Goal: Transaction & Acquisition: Purchase product/service

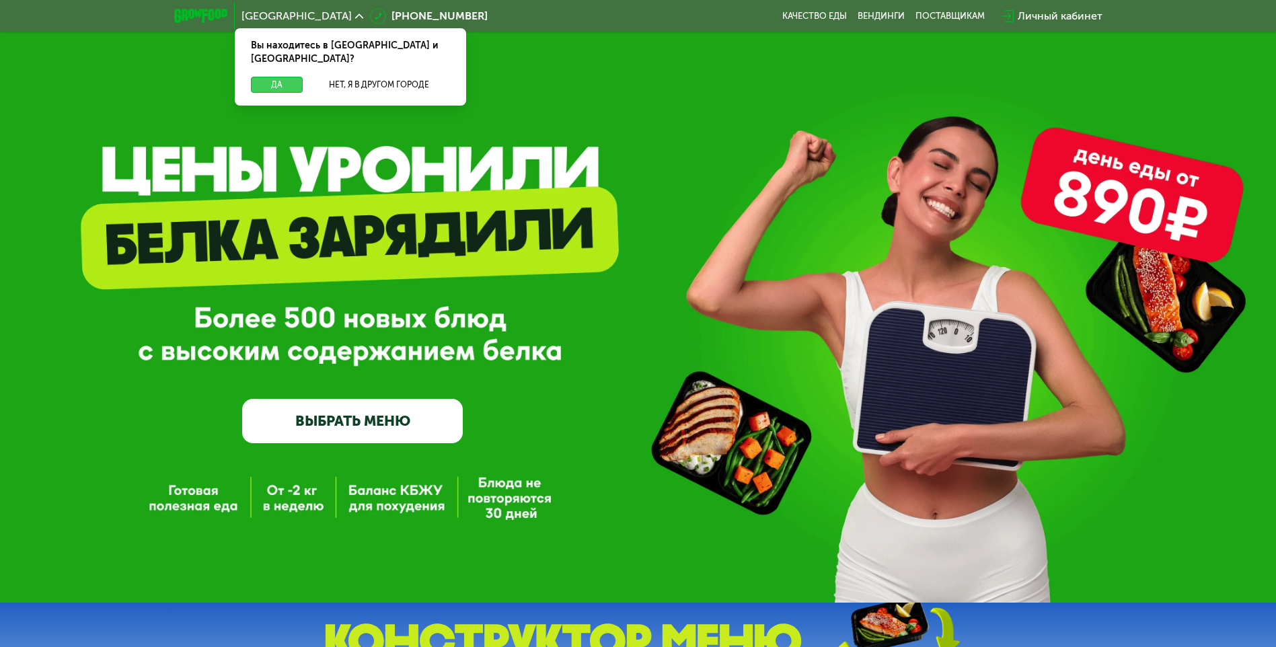
click at [261, 77] on button "Да" at bounding box center [277, 85] width 52 height 16
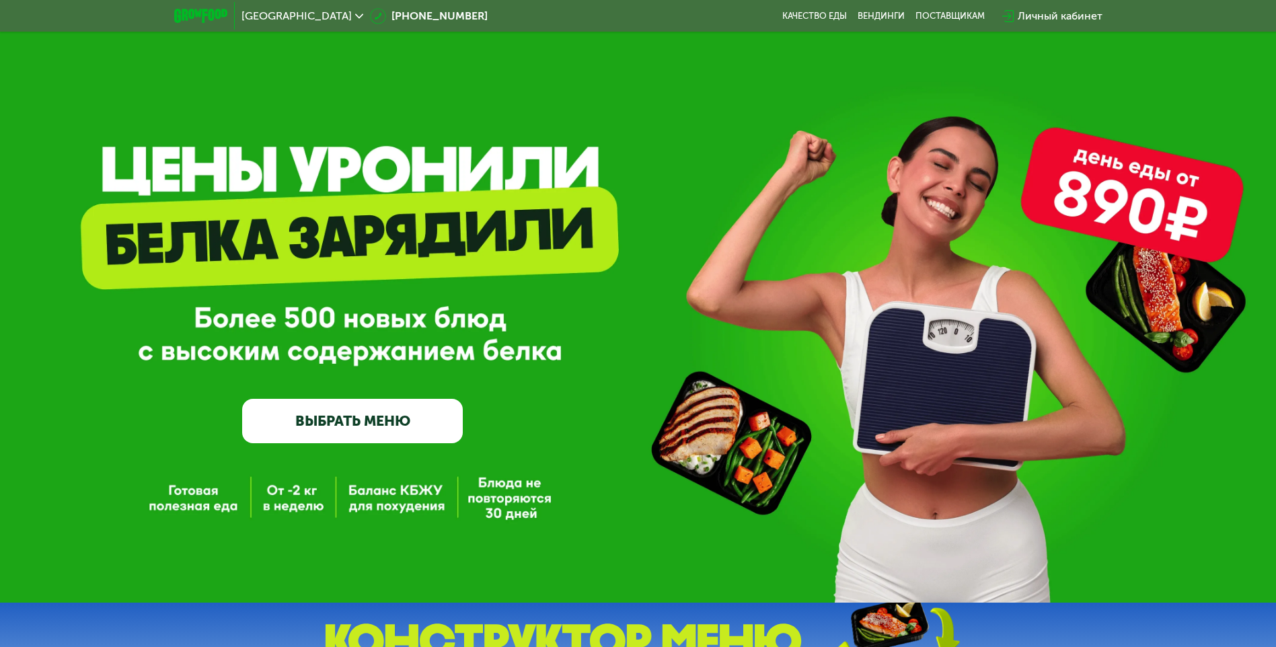
click at [359, 435] on link "ВЫБРАТЬ МЕНЮ" at bounding box center [352, 421] width 221 height 44
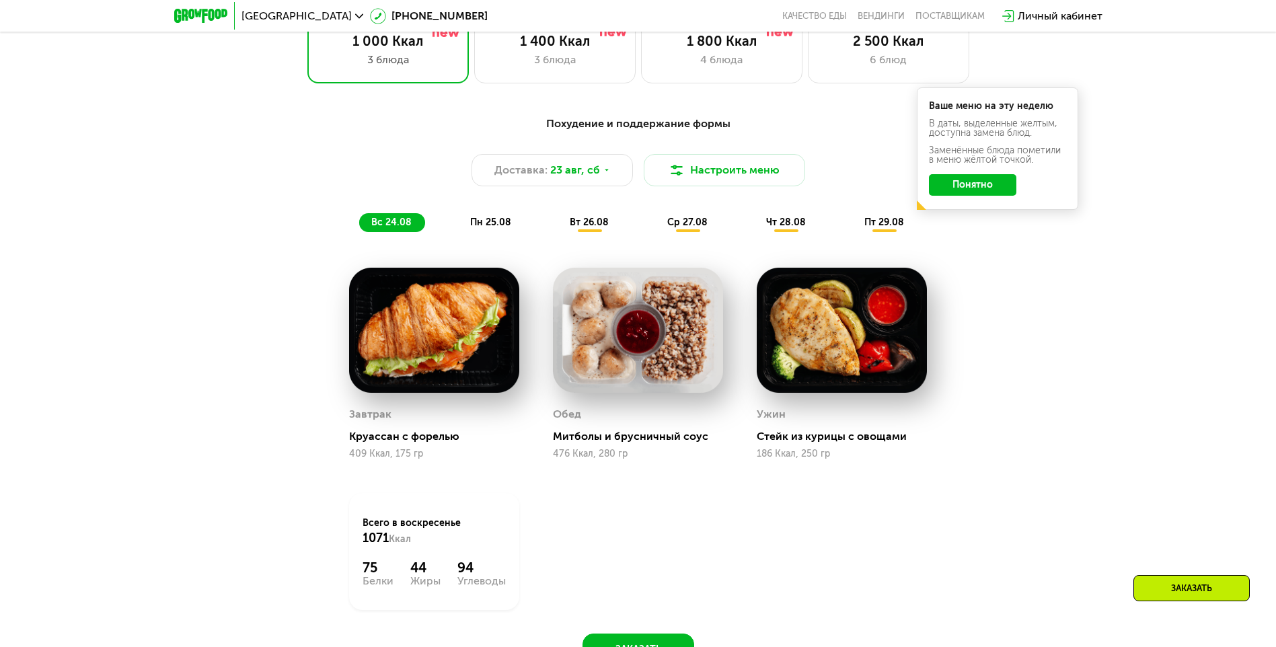
scroll to position [724, 0]
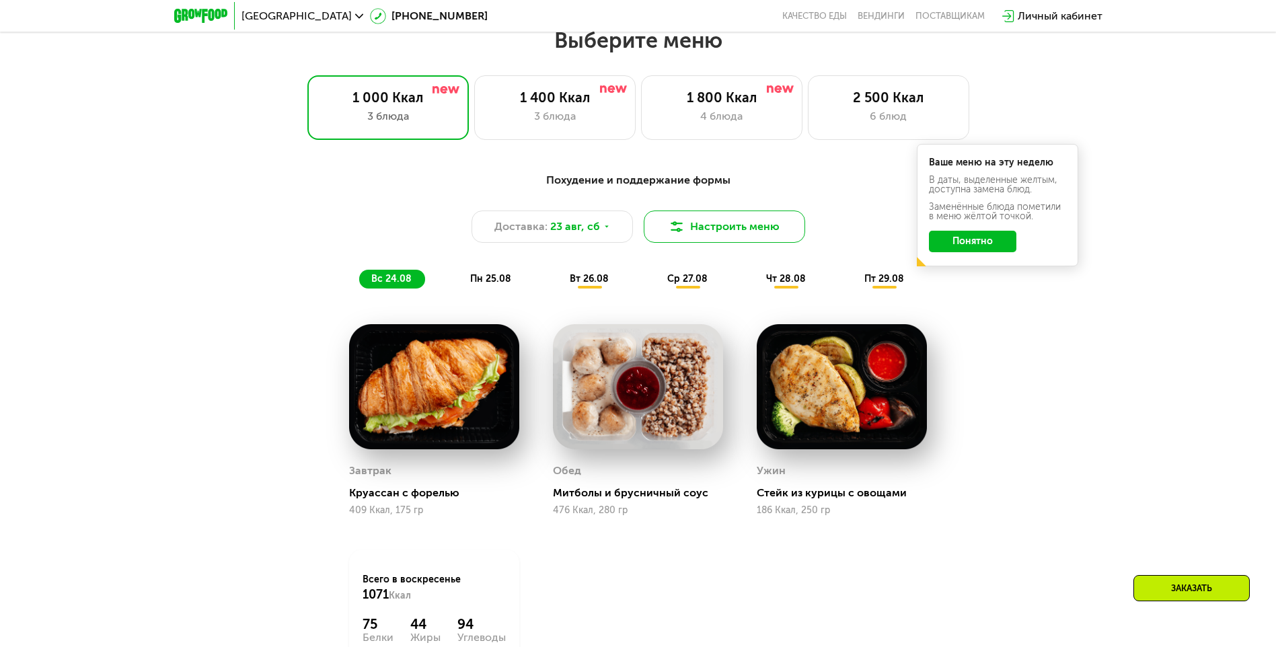
click at [748, 225] on button "Настроить меню" at bounding box center [724, 227] width 161 height 32
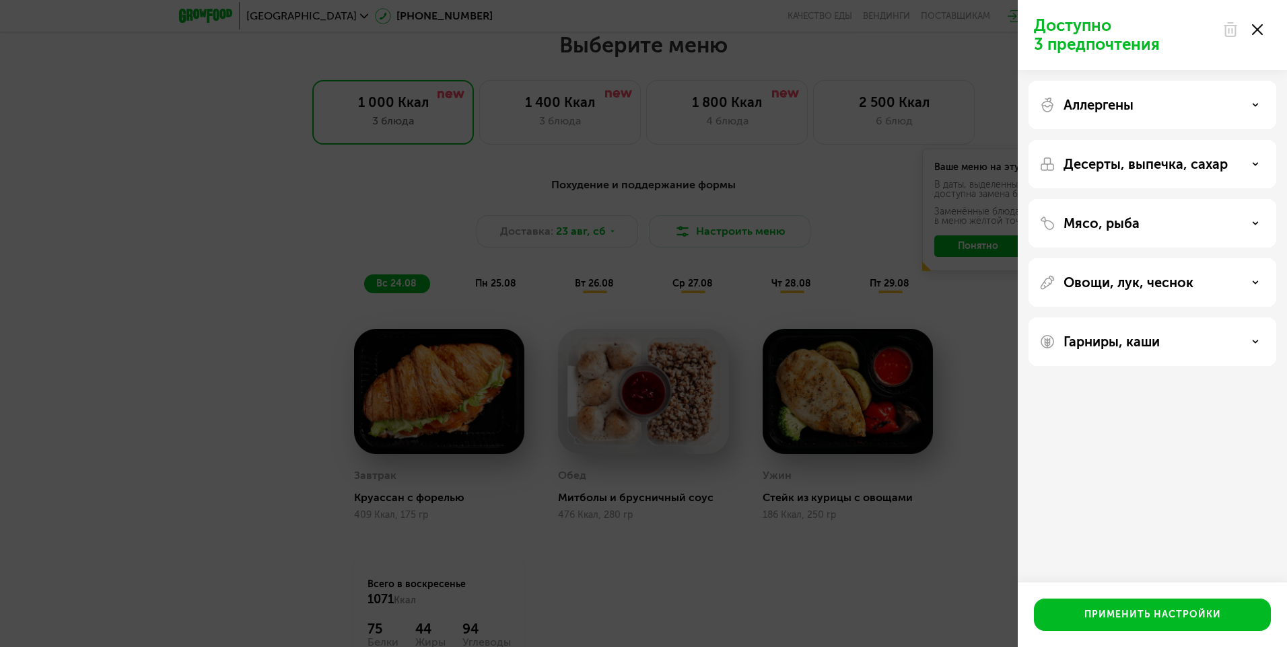
click at [936, 531] on div "Доступно 3 предпочтения Аллергены Десерты, выпечка, сахар Мясо, рыба Овощи, лук…" at bounding box center [643, 323] width 1287 height 647
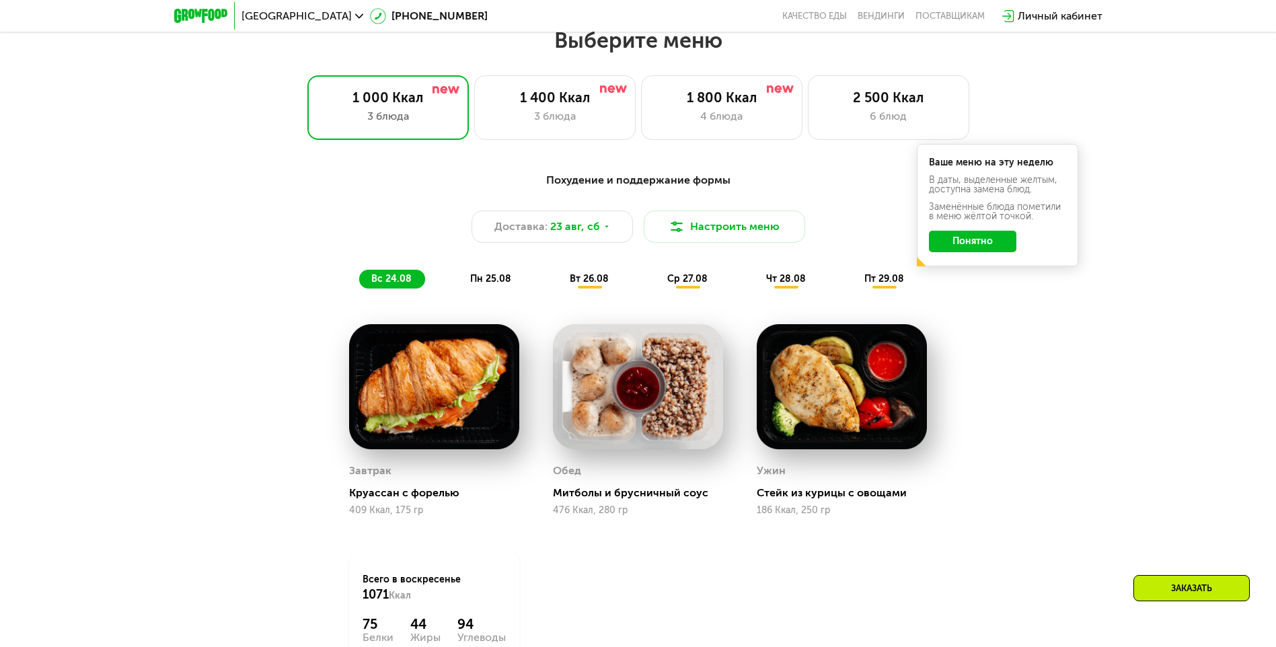
click at [959, 244] on button "Понятно" at bounding box center [972, 242] width 87 height 22
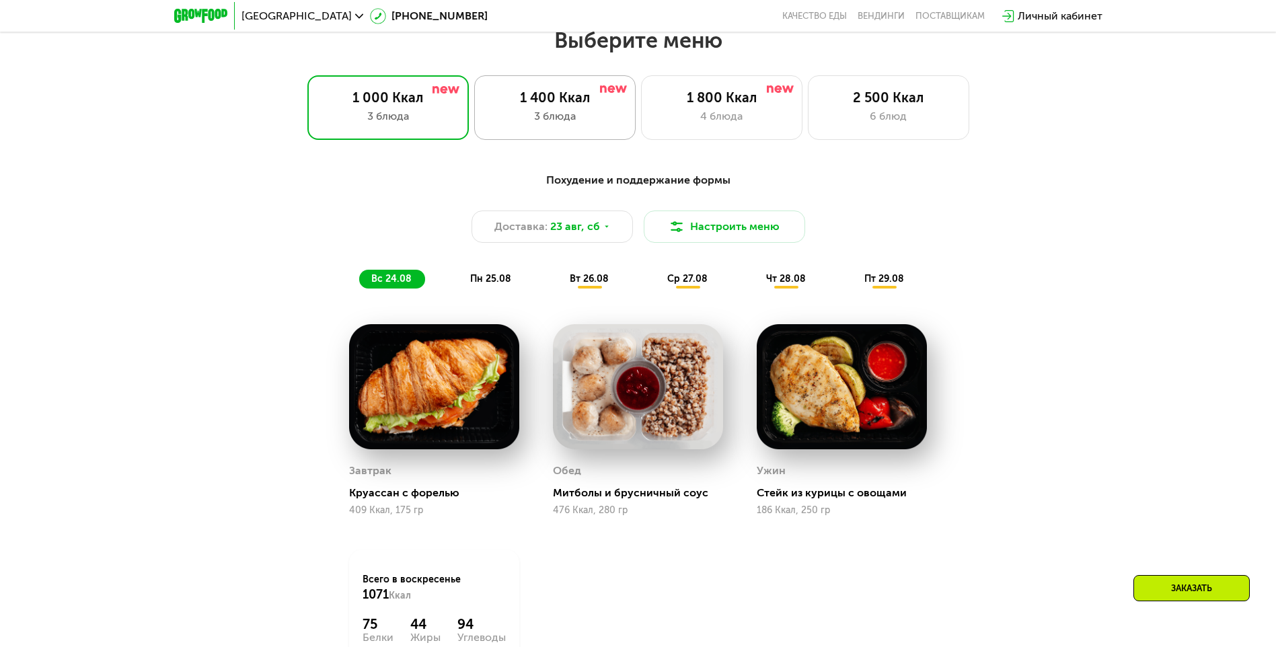
click at [584, 106] on div "1 400 Ккал" at bounding box center [555, 97] width 133 height 16
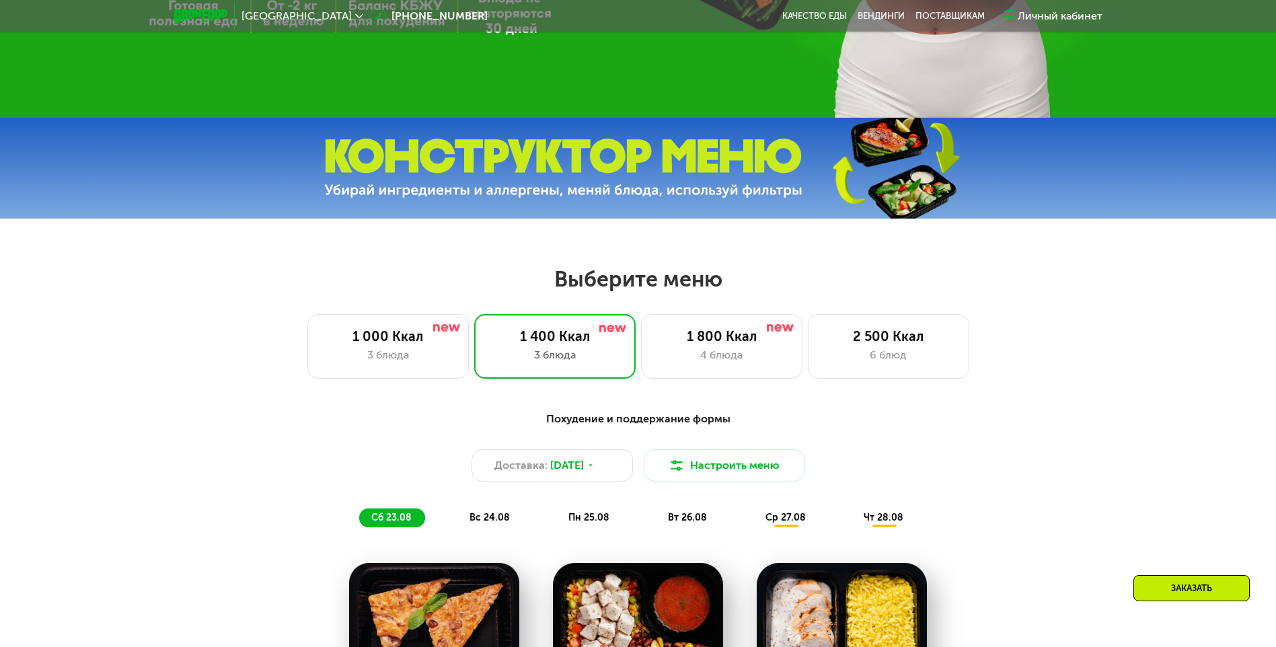
scroll to position [455, 0]
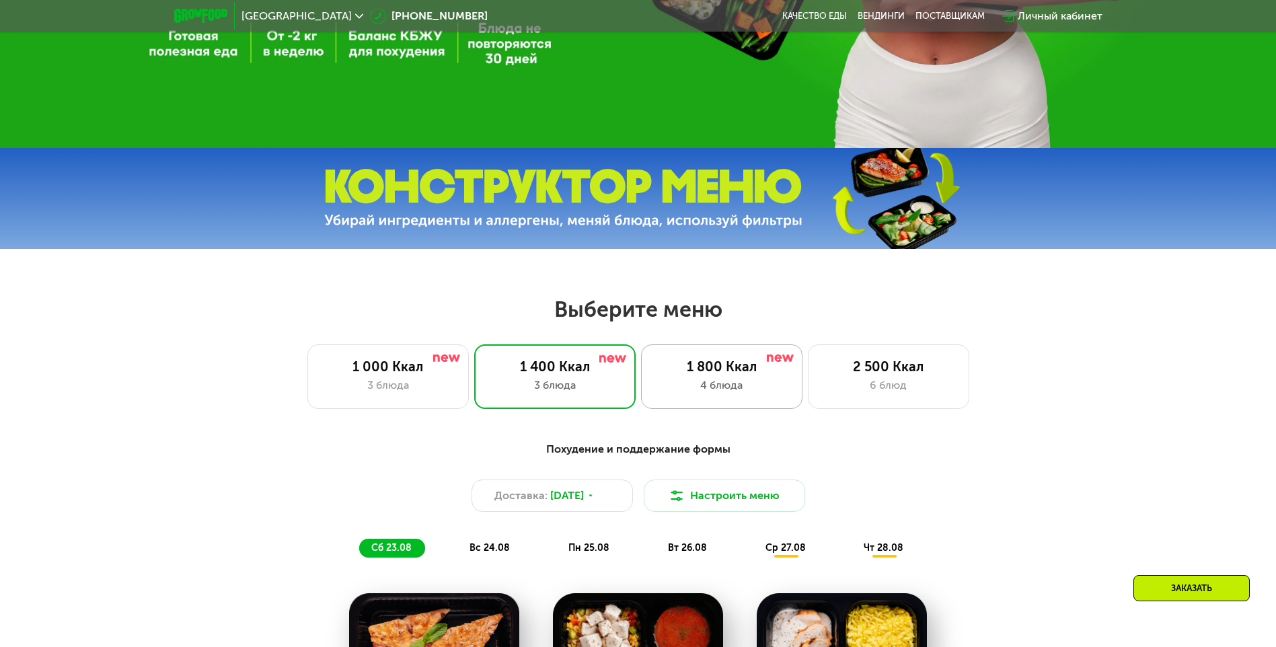
click at [718, 374] on div "1 800 Ккал" at bounding box center [721, 367] width 133 height 16
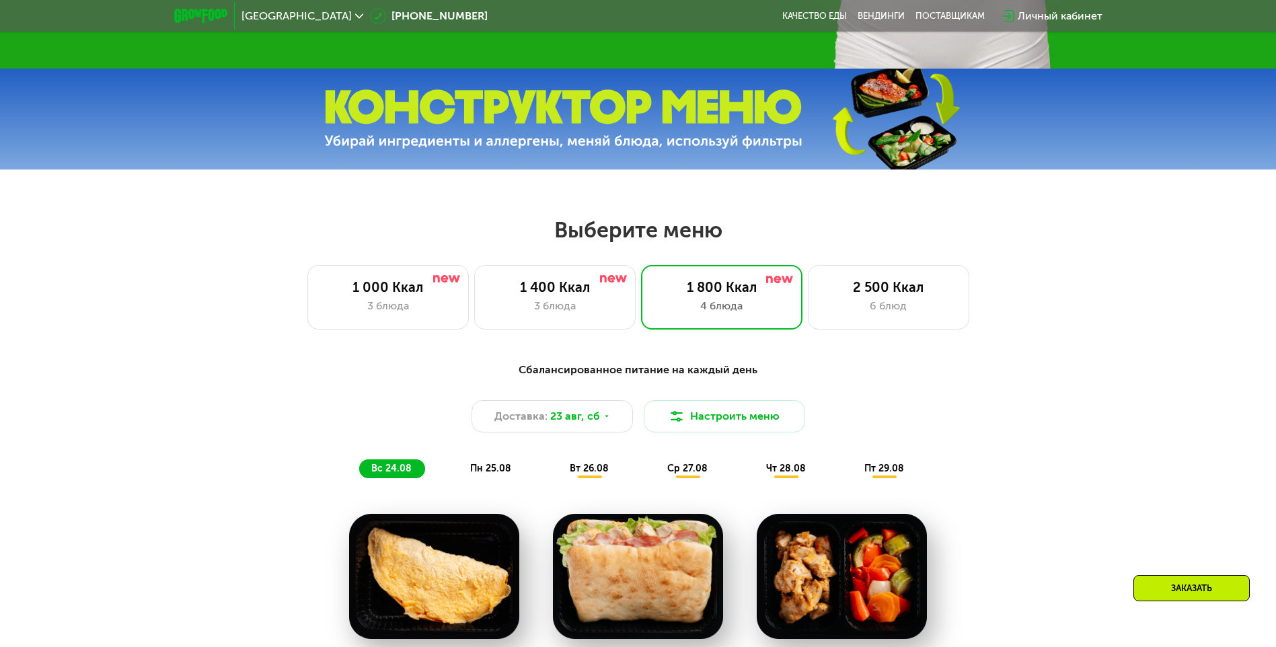
scroll to position [657, 0]
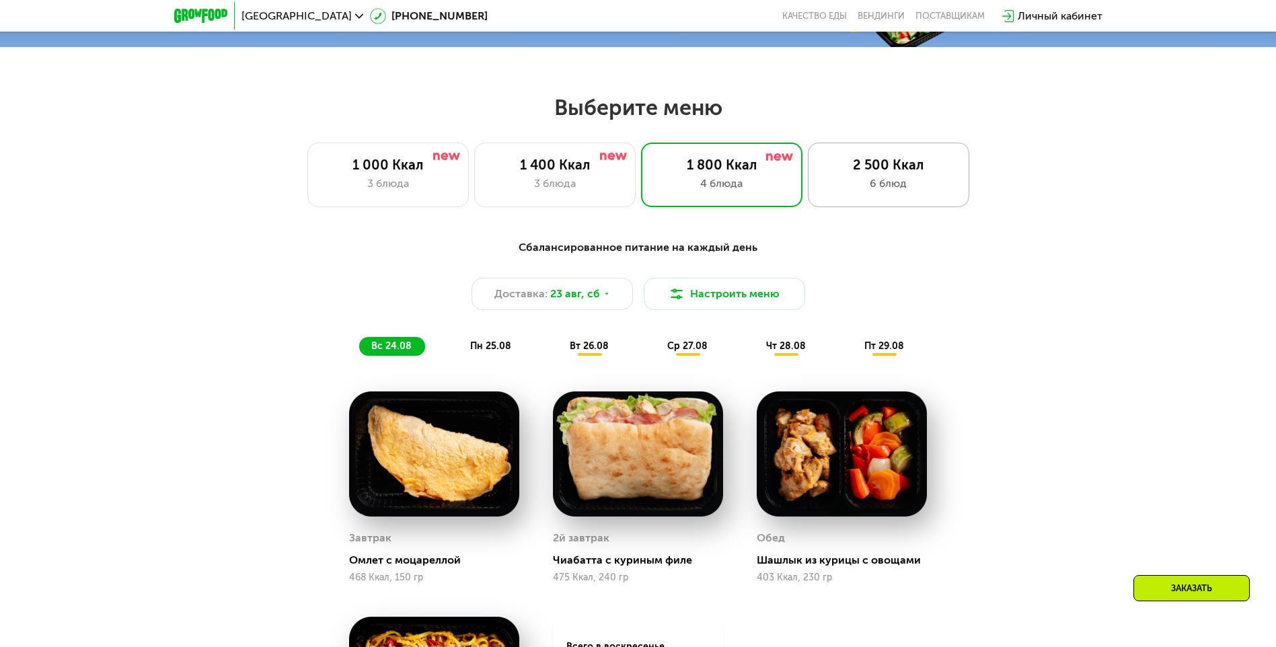
click at [894, 162] on div "2 500 Ккал" at bounding box center [888, 165] width 133 height 16
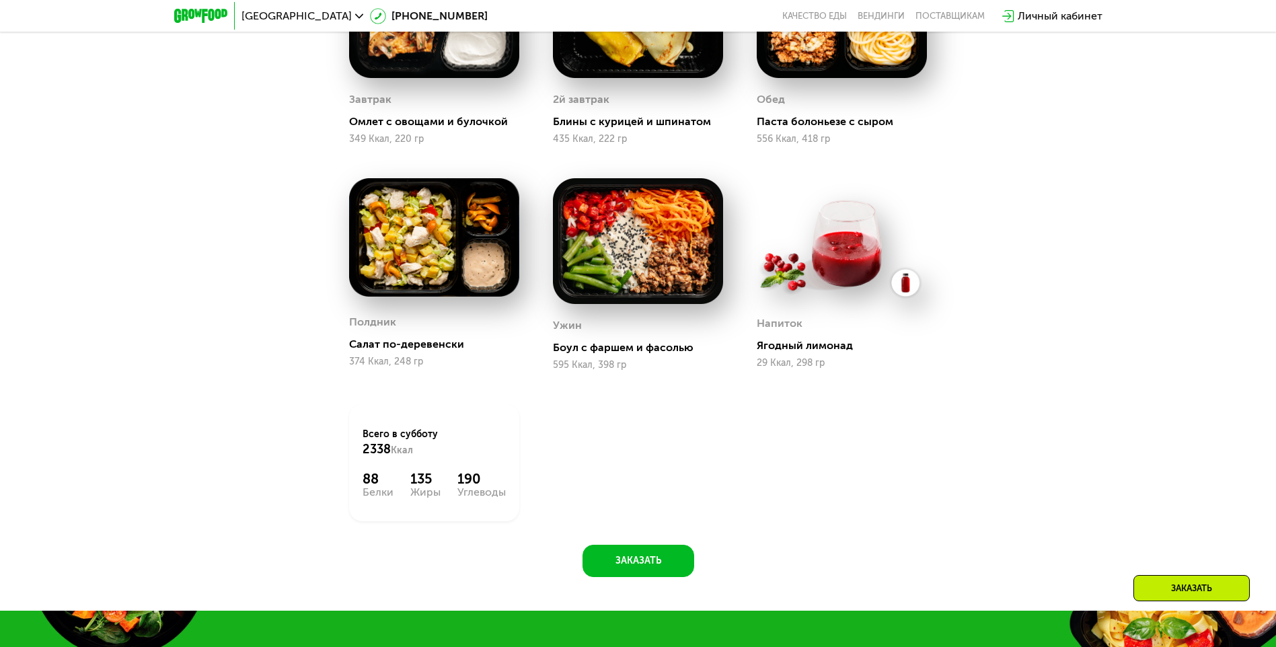
scroll to position [1128, 0]
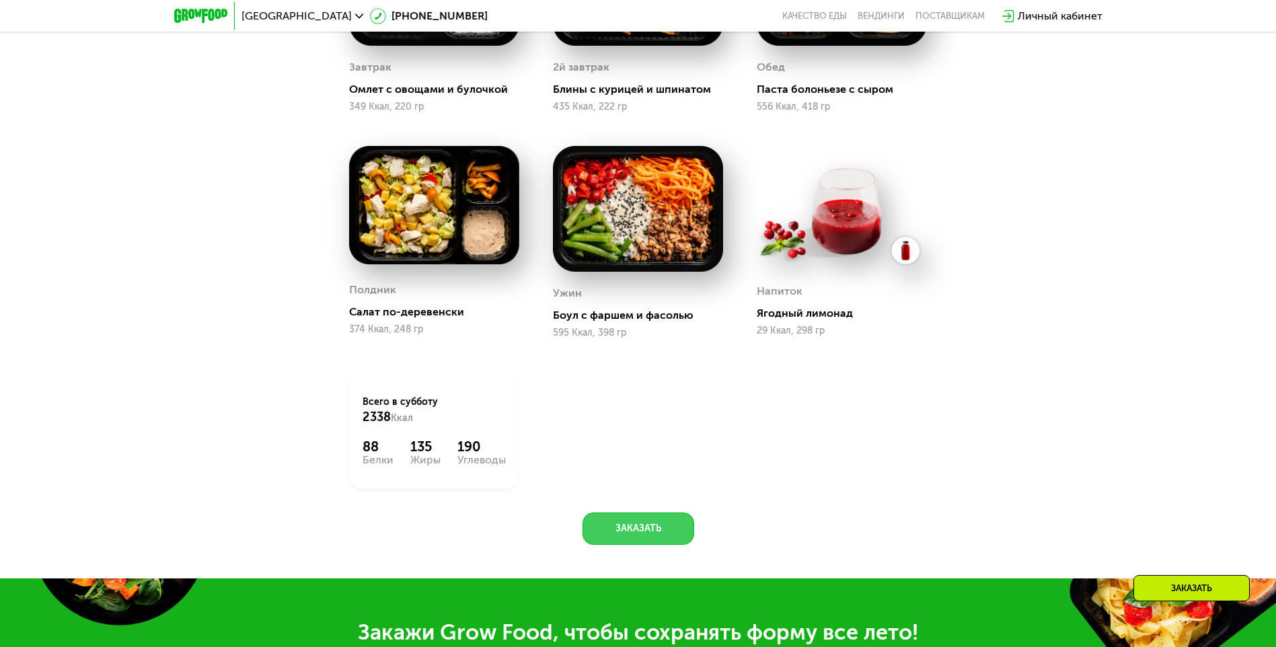
click at [639, 532] on button "Заказать" at bounding box center [639, 529] width 112 height 32
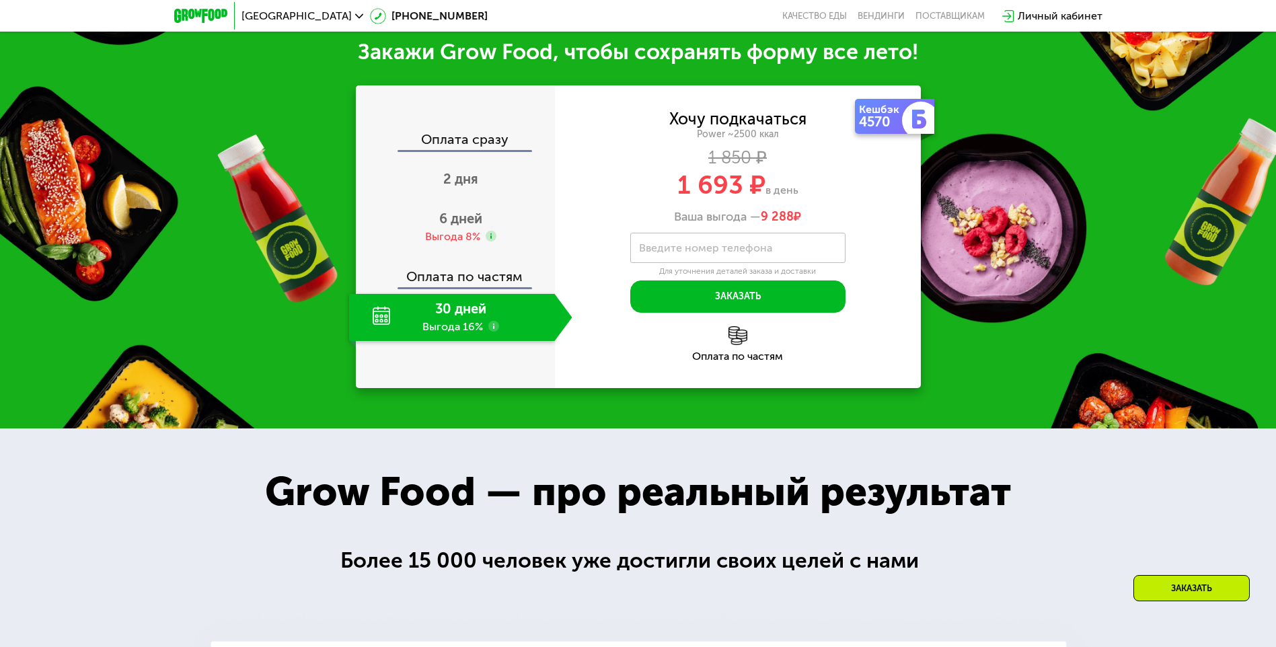
scroll to position [1711, 0]
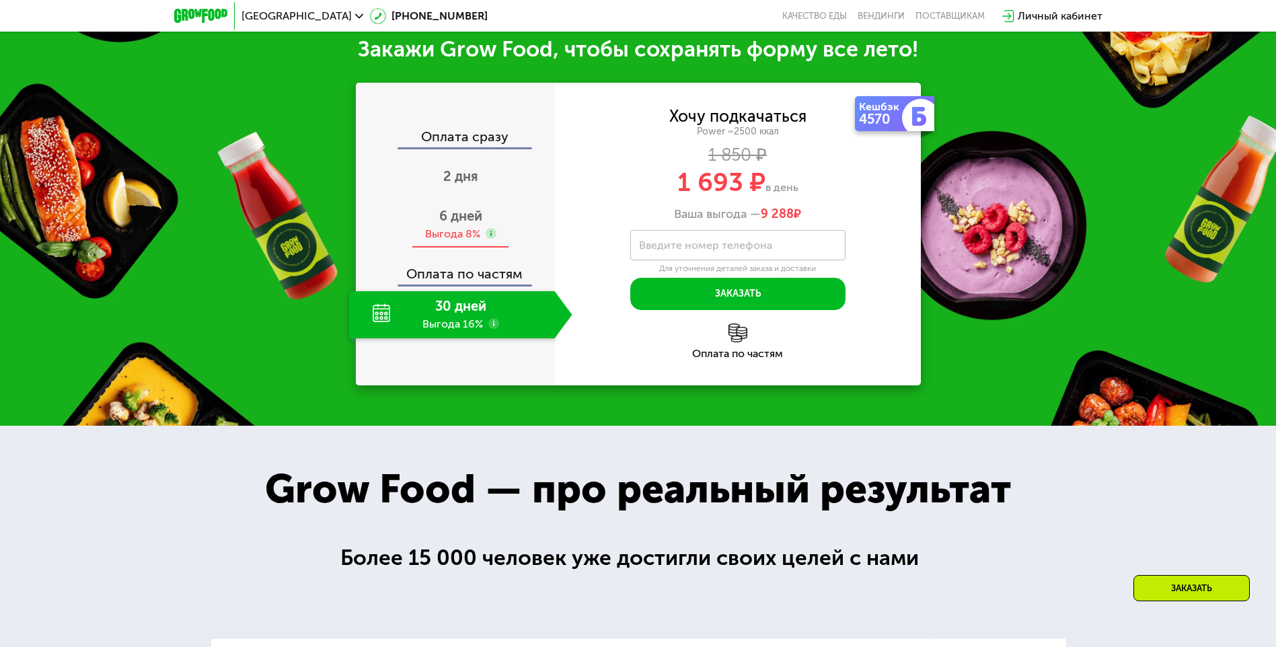
click at [470, 215] on span "6 дней" at bounding box center [460, 216] width 43 height 16
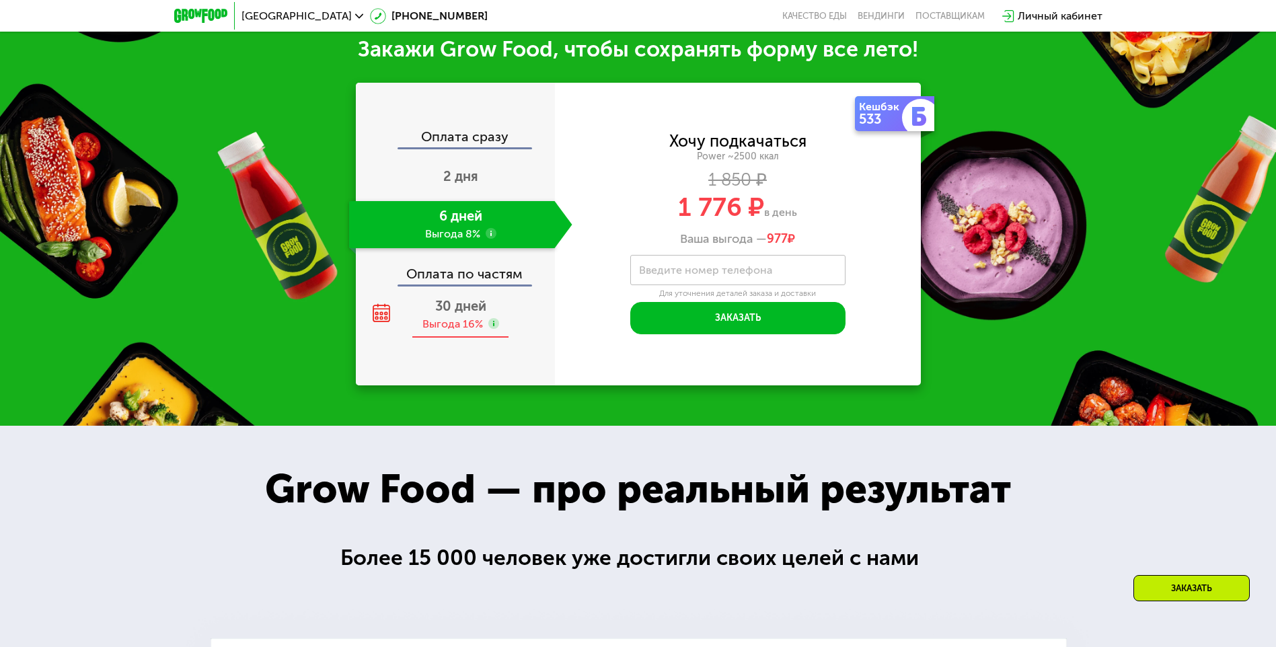
click at [467, 313] on span "30 дней" at bounding box center [460, 306] width 51 height 16
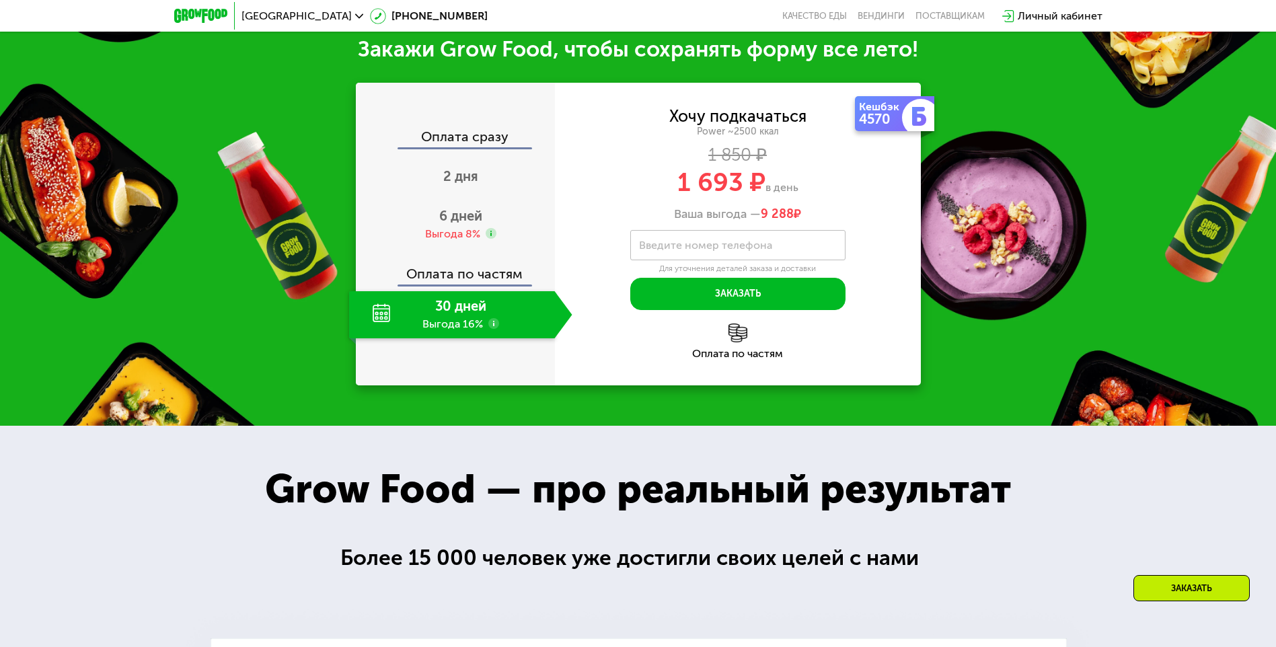
click at [660, 247] on label "Введите номер телефона" at bounding box center [705, 245] width 133 height 7
click at [660, 247] on input "Введите номер телефона" at bounding box center [737, 245] width 215 height 30
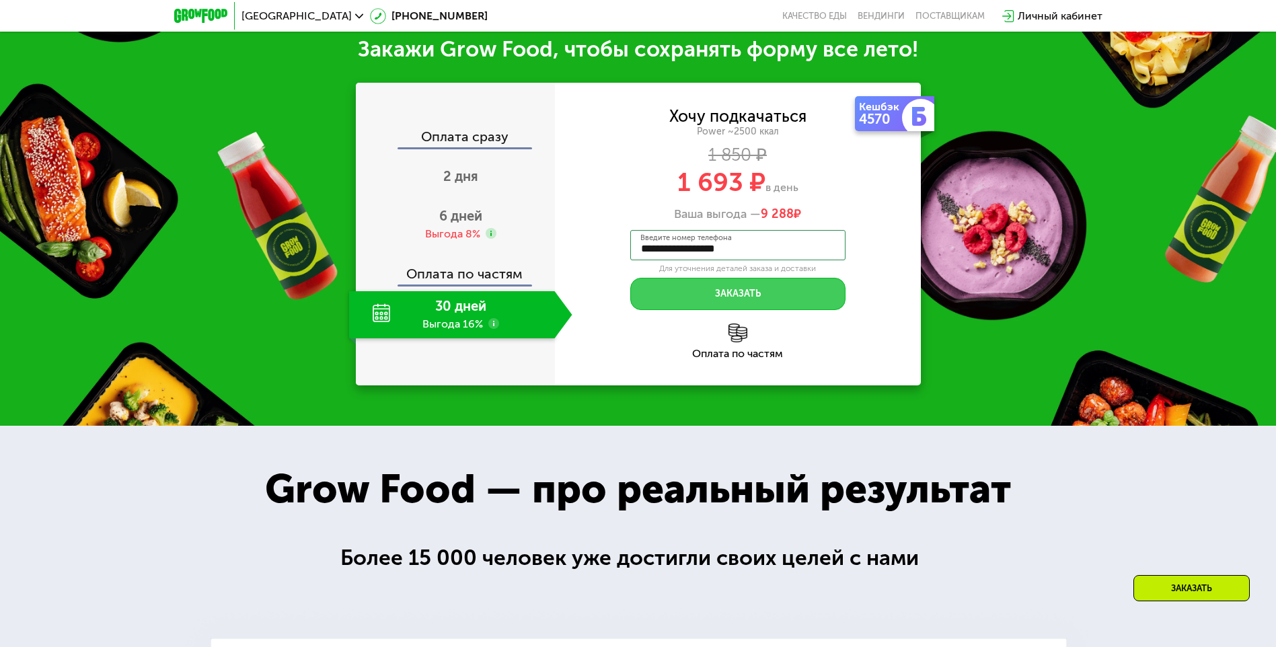
type input "**********"
click at [741, 301] on button "Заказать" at bounding box center [737, 294] width 215 height 32
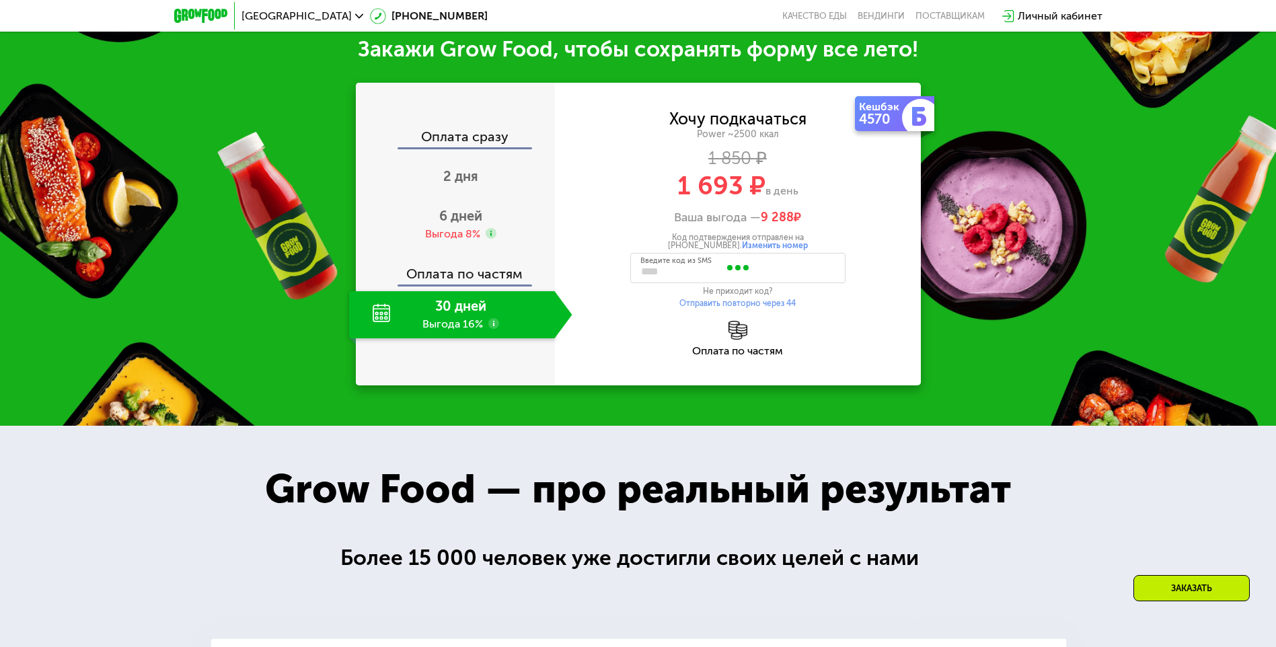
type input "****"
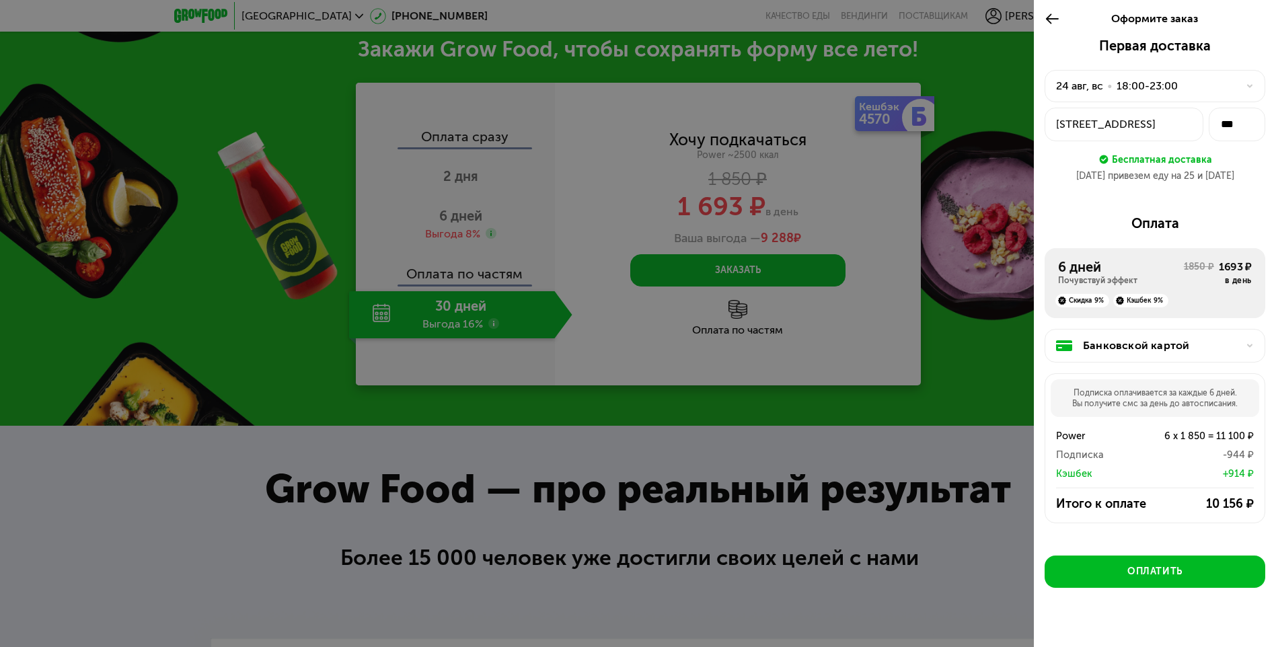
click at [1048, 19] on use at bounding box center [1052, 18] width 13 height 10
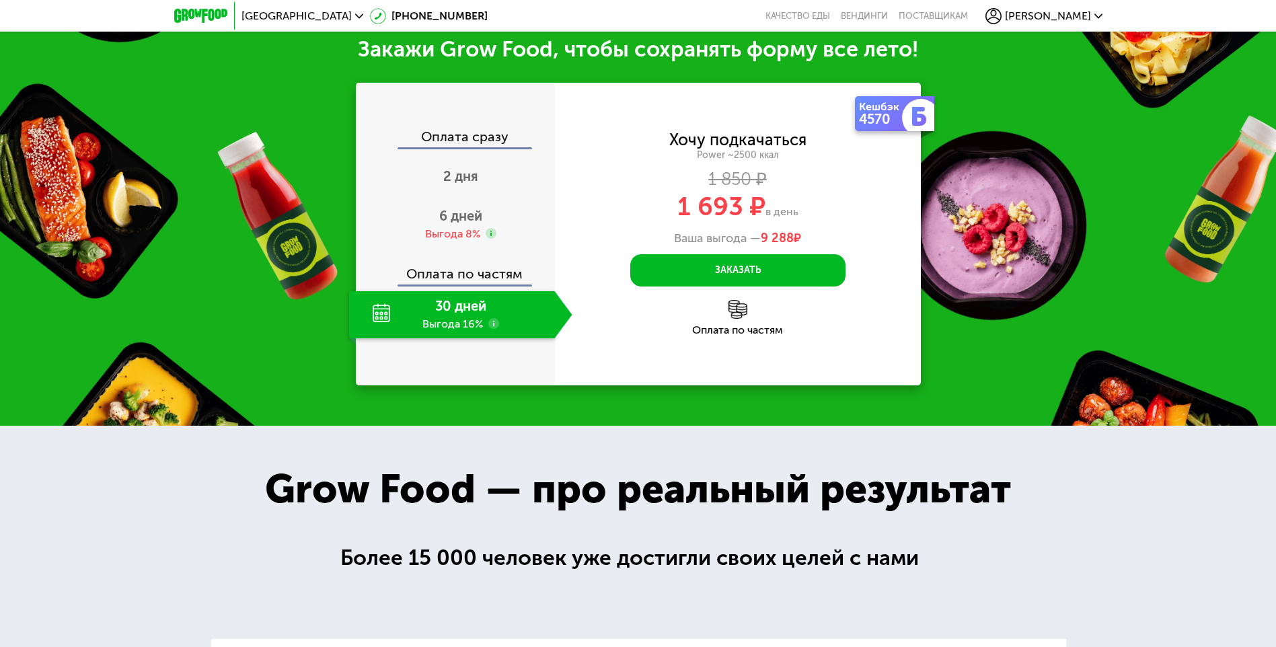
click at [454, 312] on div "30 дней Выгода 16%" at bounding box center [452, 314] width 206 height 47
click at [727, 318] on div "Оплата по частям" at bounding box center [738, 318] width 366 height 36
click at [716, 268] on button "Заказать" at bounding box center [737, 270] width 215 height 32
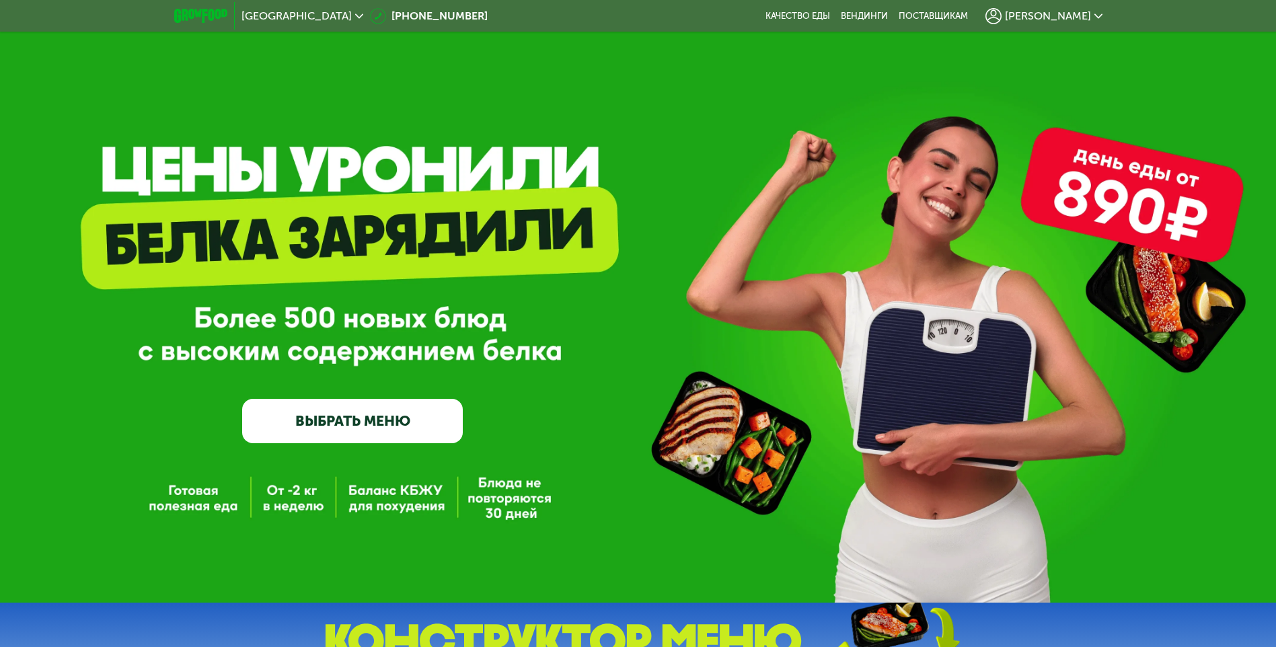
click at [1127, 174] on div "GrowFood — доставка правильного питания ВЫБРАТЬ МЕНЮ" at bounding box center [638, 301] width 1276 height 603
click at [345, 432] on link "ВЫБРАТЬ МЕНЮ" at bounding box center [352, 421] width 221 height 44
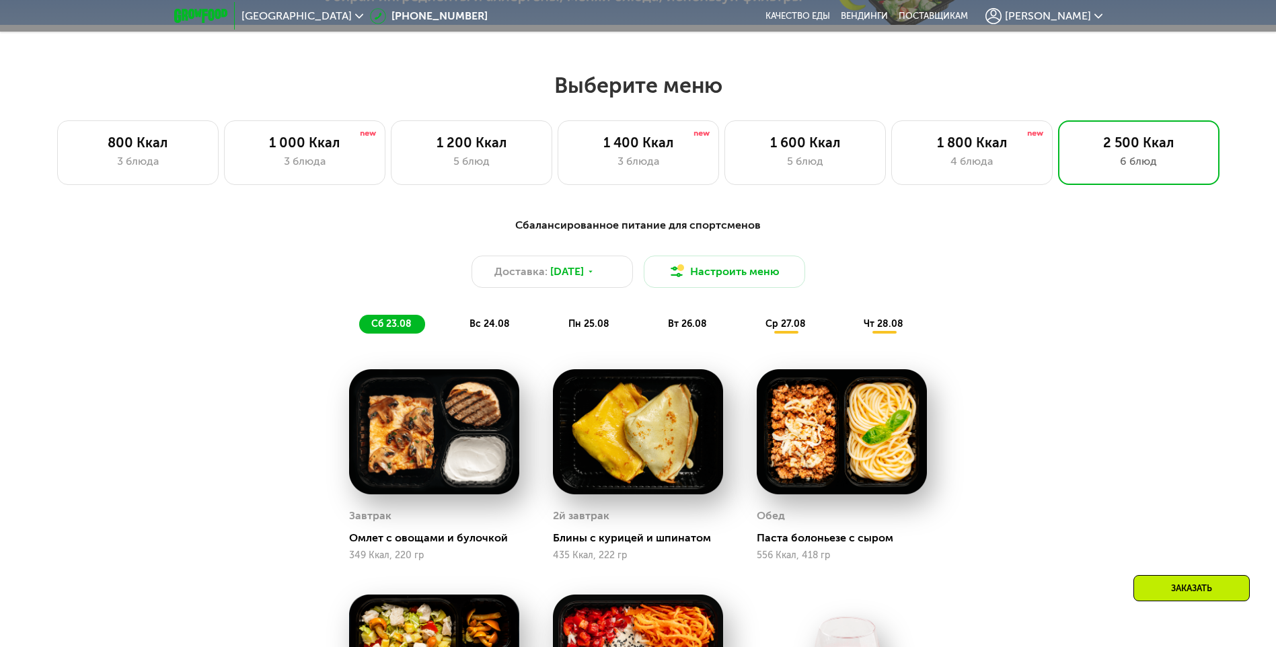
scroll to position [724, 0]
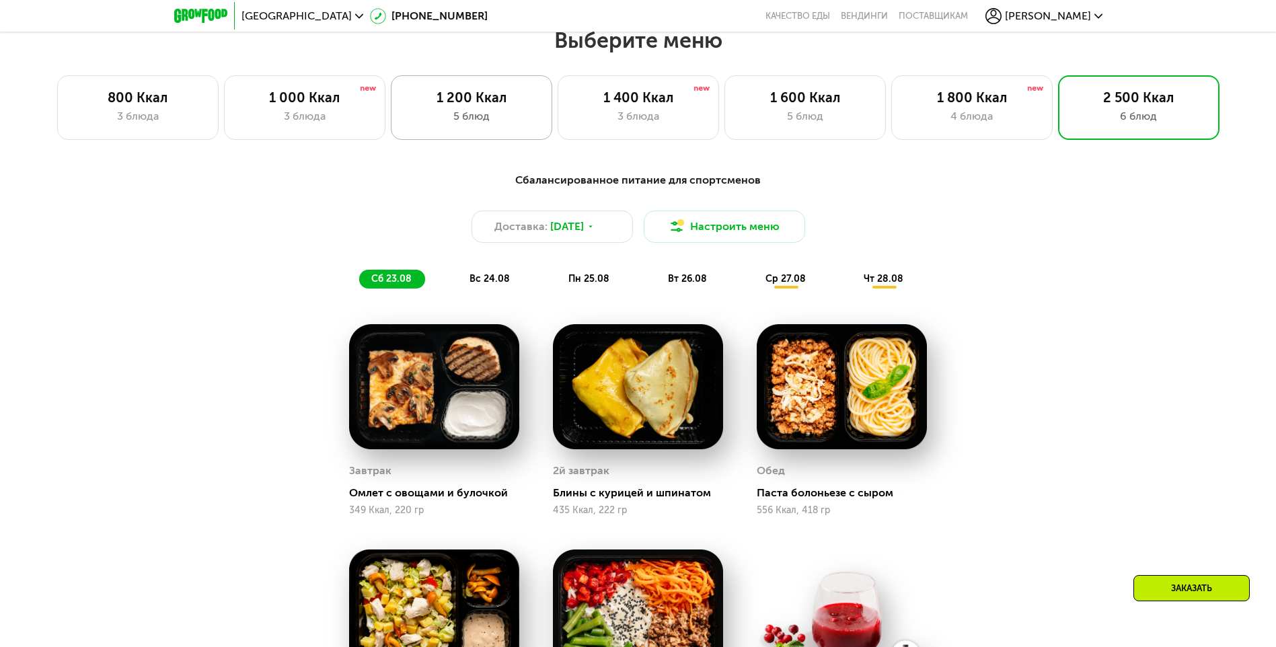
click at [462, 106] on div "1 200 Ккал" at bounding box center [471, 97] width 133 height 16
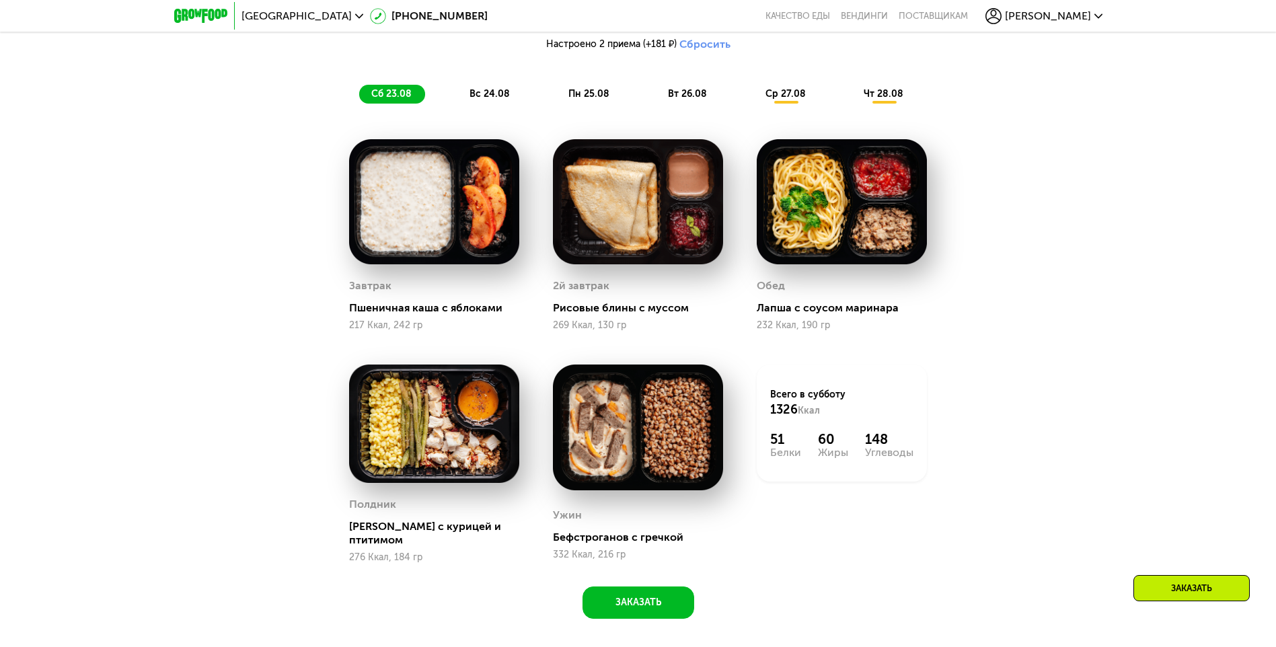
scroll to position [993, 0]
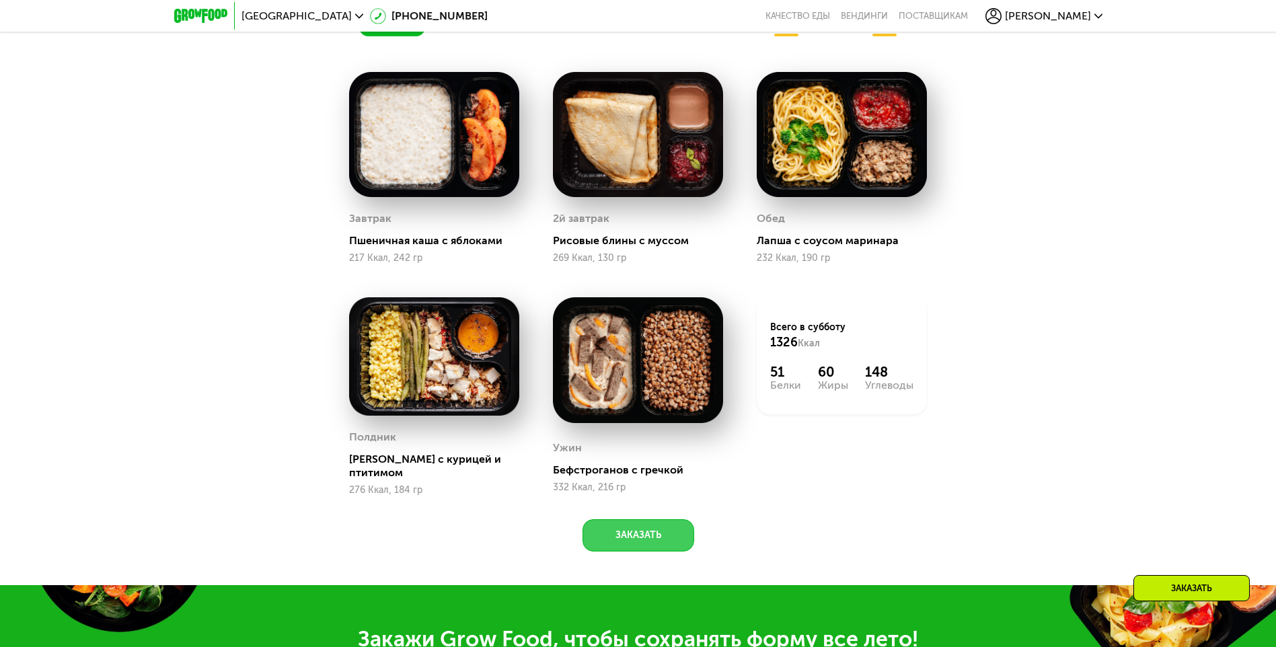
click at [647, 540] on button "Заказать" at bounding box center [639, 535] width 112 height 32
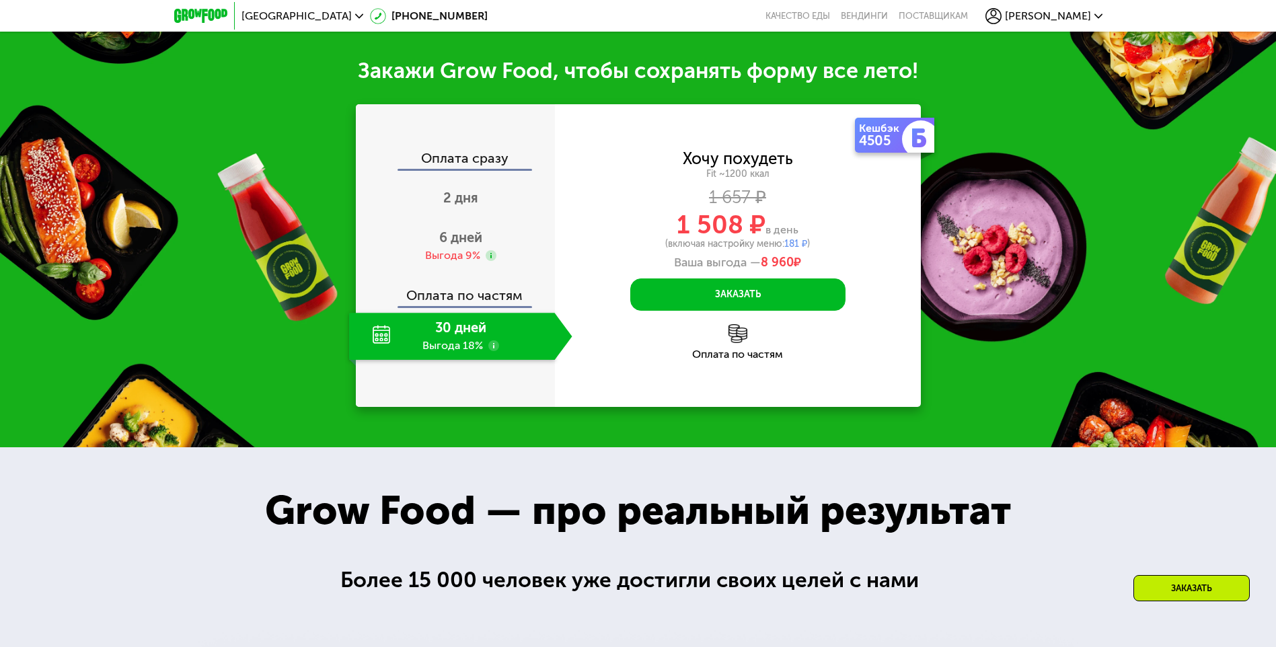
scroll to position [1577, 0]
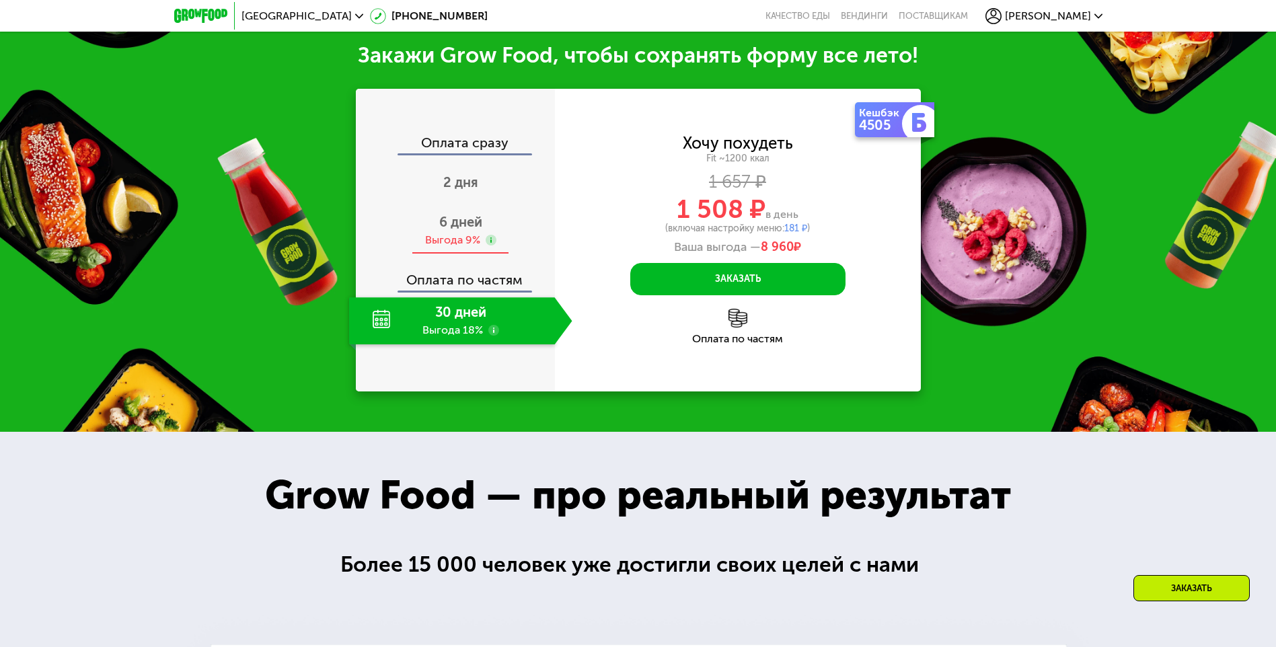
click at [457, 217] on span "6 дней" at bounding box center [460, 222] width 43 height 16
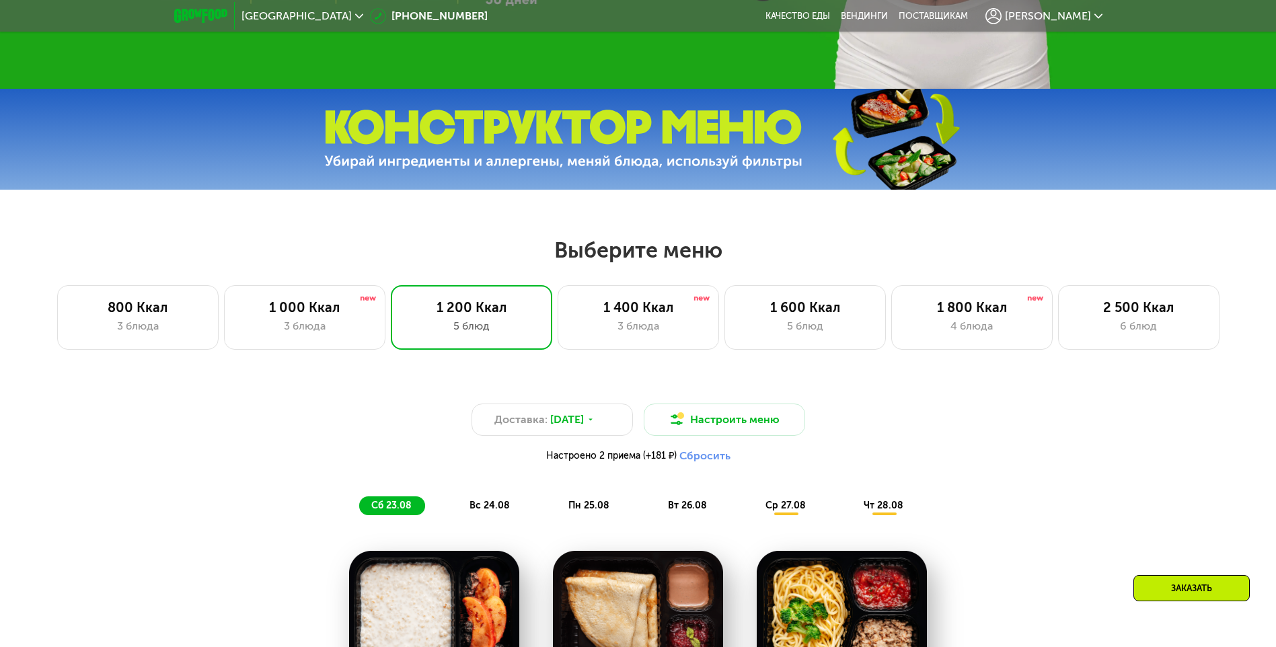
scroll to position [501, 0]
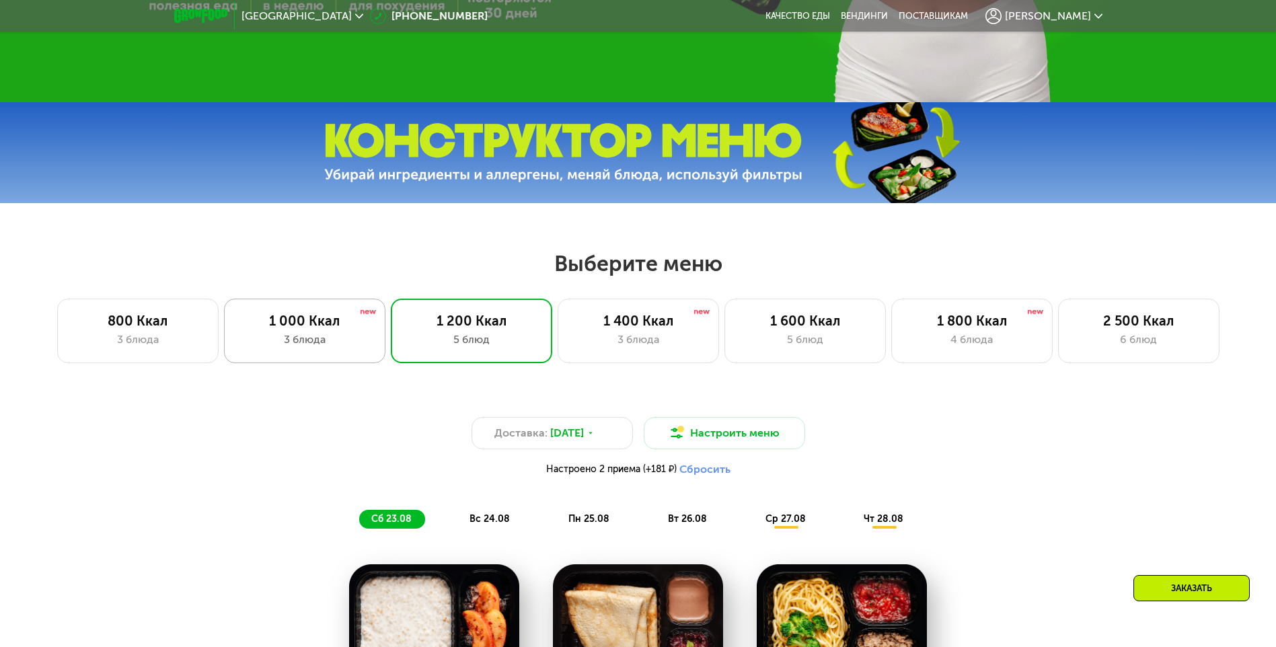
click at [338, 338] on div "3 блюда" at bounding box center [304, 340] width 133 height 16
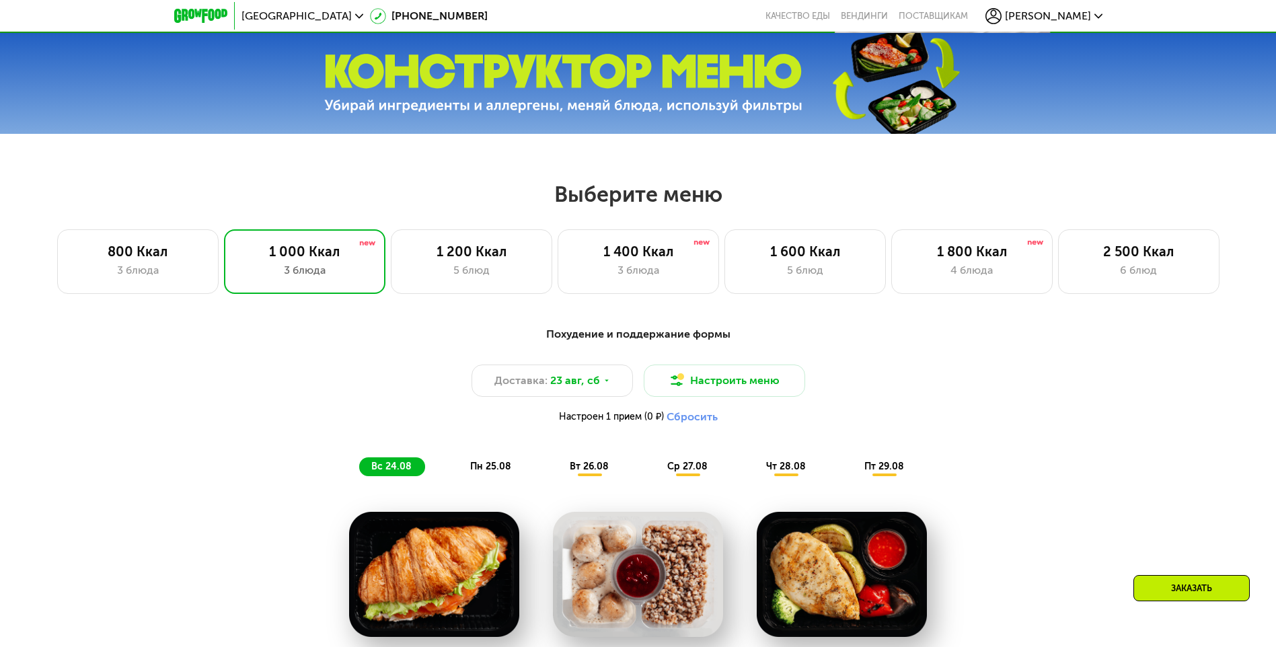
scroll to position [568, 0]
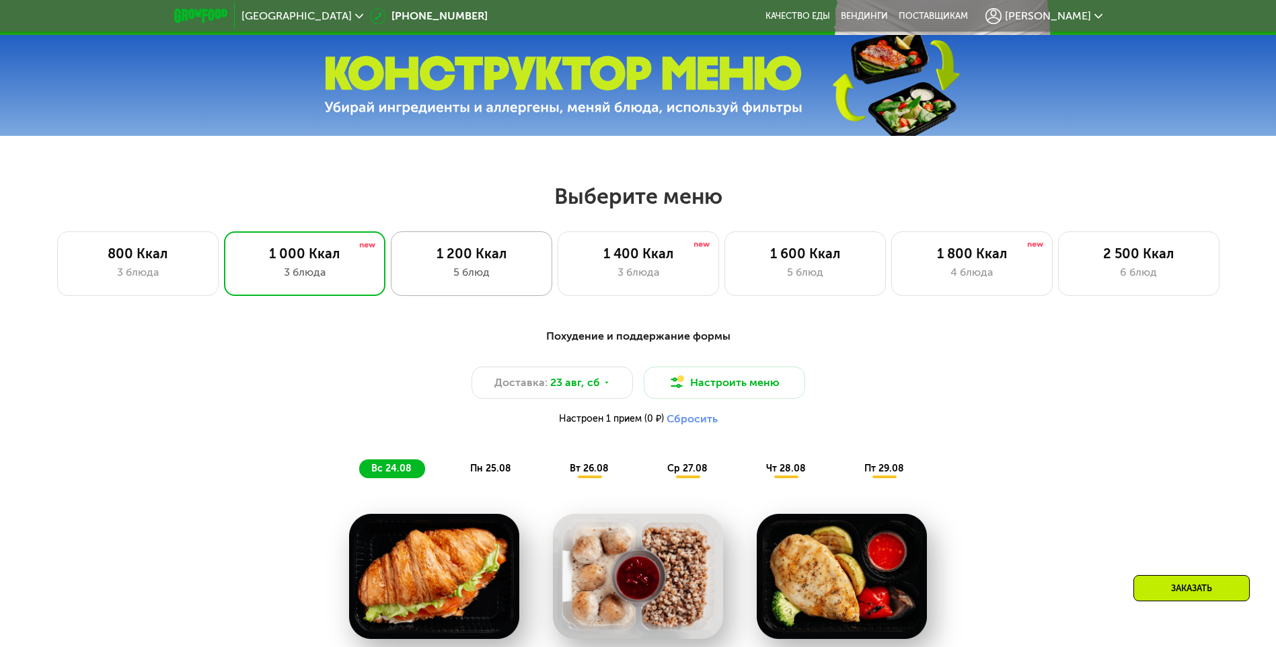
click at [449, 277] on div "5 блюд" at bounding box center [471, 272] width 133 height 16
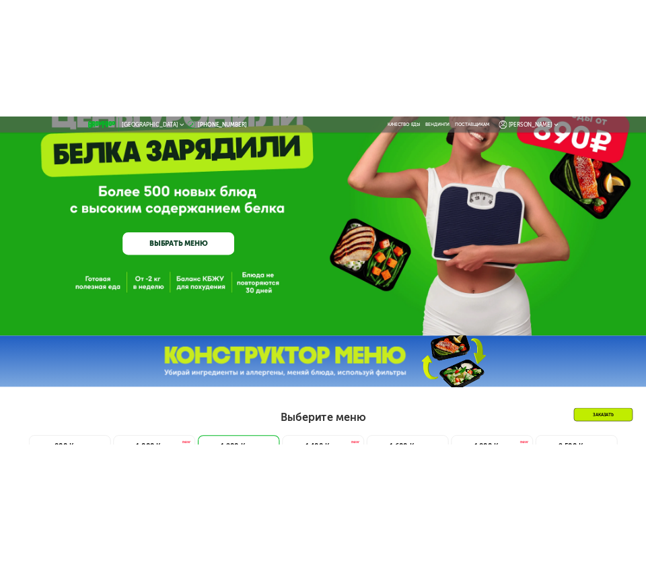
scroll to position [0, 0]
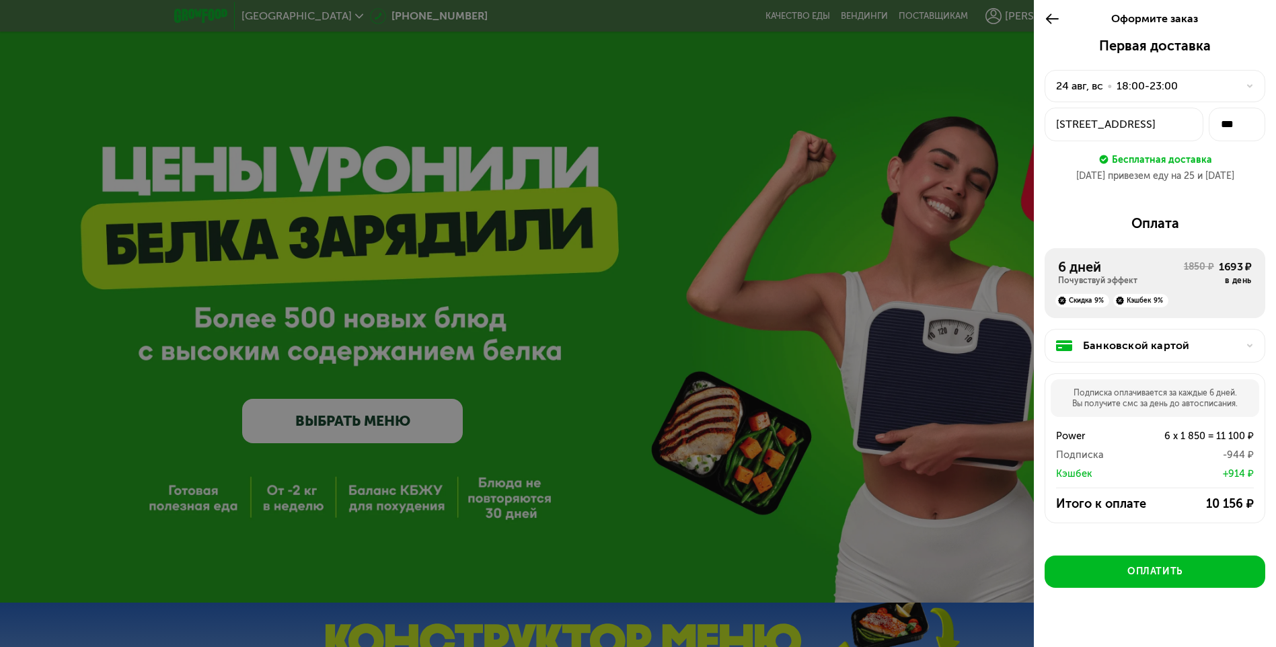
click at [1178, 75] on div "24 авг, вс • 18:00-23:00" at bounding box center [1155, 86] width 221 height 32
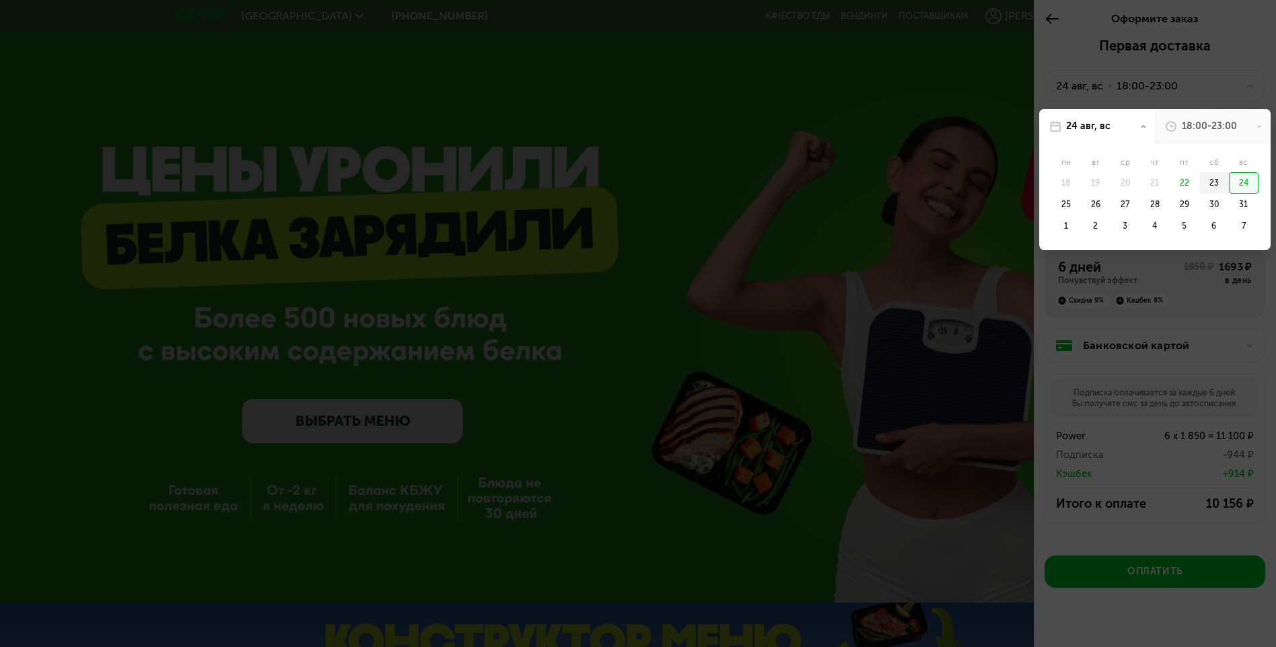
click at [1229, 184] on div "23" at bounding box center [1244, 183] width 30 height 22
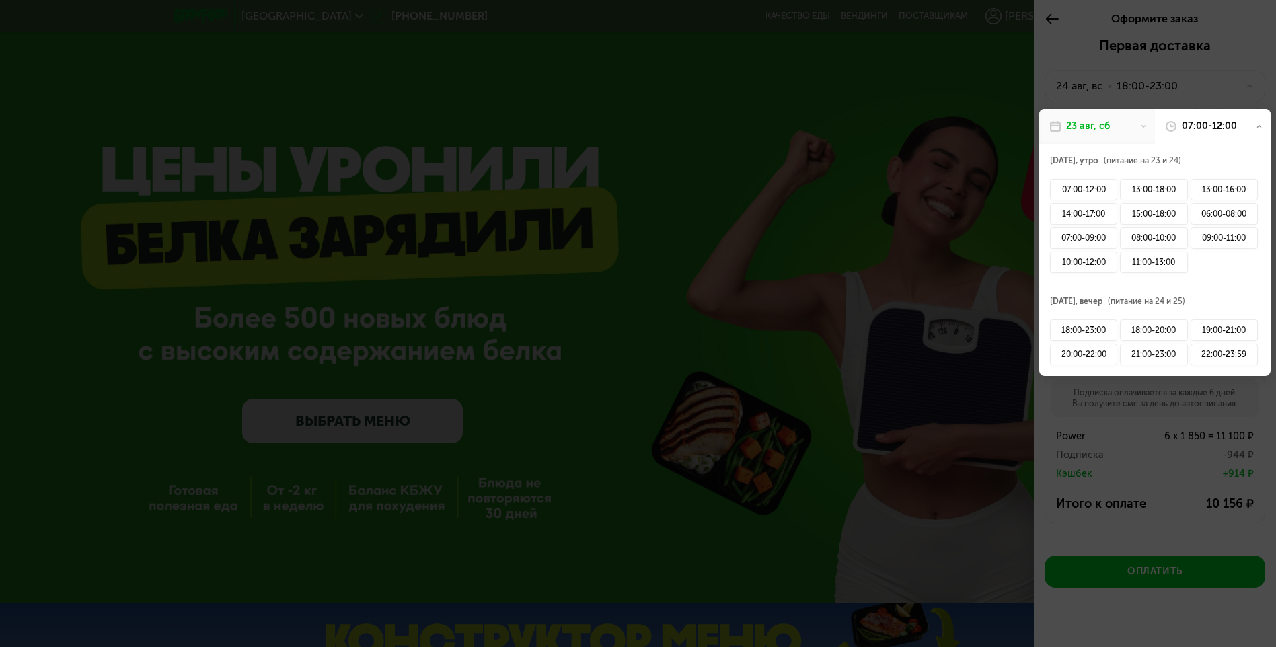
click at [1141, 131] on div "23 авг, сб" at bounding box center [1098, 126] width 116 height 35
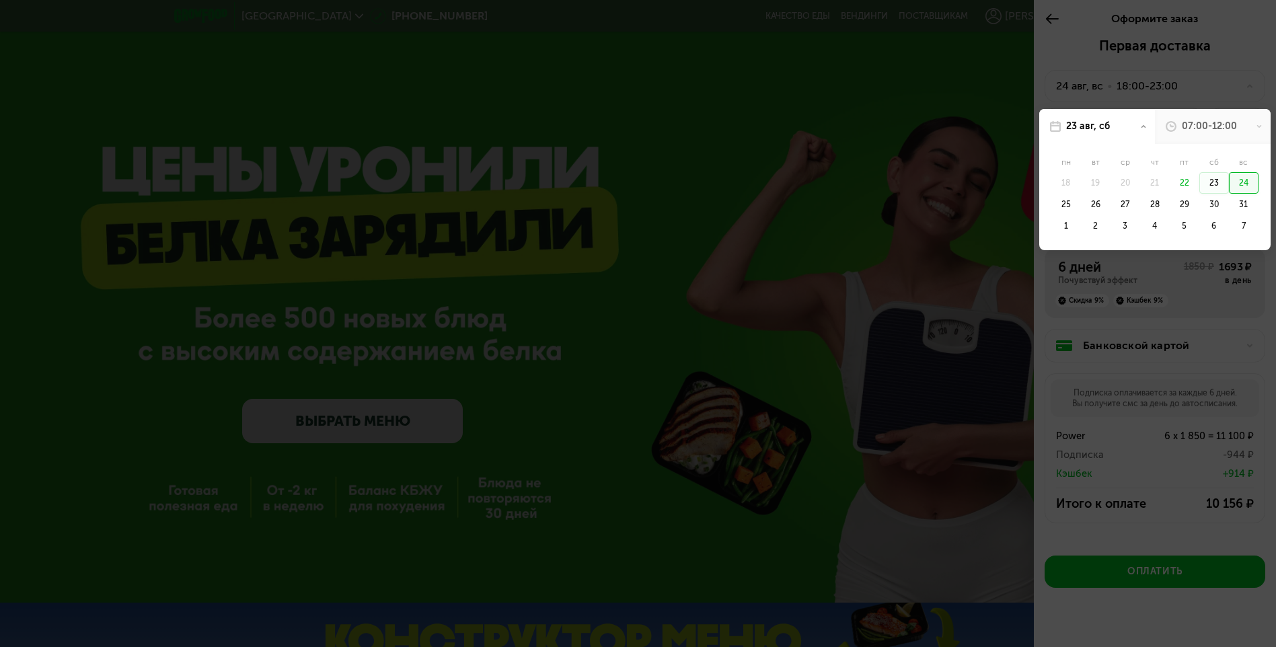
click at [1234, 178] on div "24" at bounding box center [1244, 183] width 30 height 22
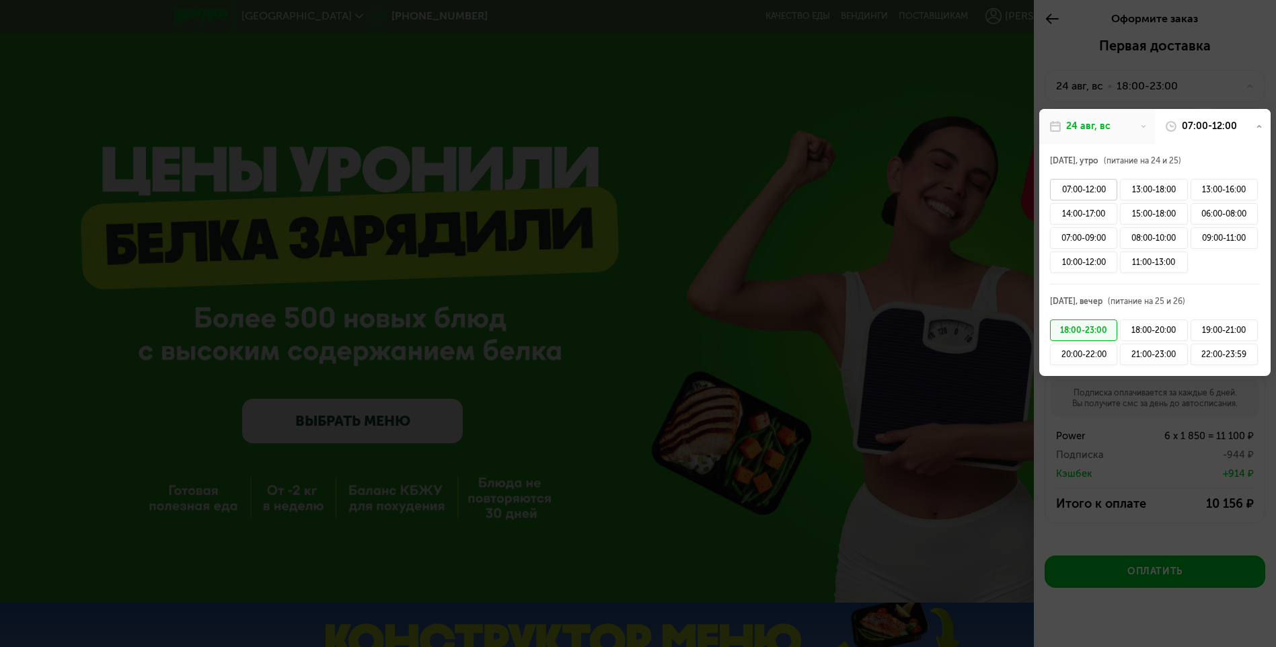
click at [1106, 187] on div "07:00-12:00" at bounding box center [1083, 190] width 67 height 22
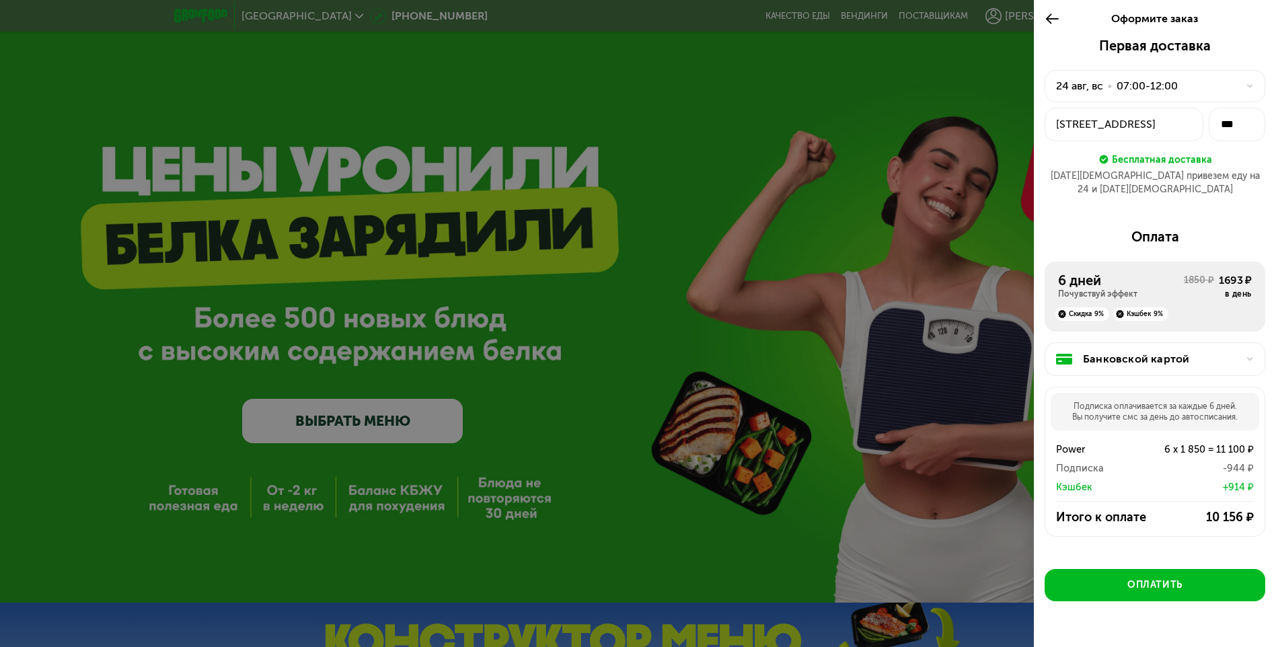
click at [1063, 207] on div "Первая доставка 24 авг, вс • 07:00-12:00 г Москва, р-н Северное Измайлово, ул 1…" at bounding box center [1155, 359] width 242 height 642
click at [1052, 24] on icon at bounding box center [1052, 19] width 15 height 16
